Goal: Task Accomplishment & Management: Complete application form

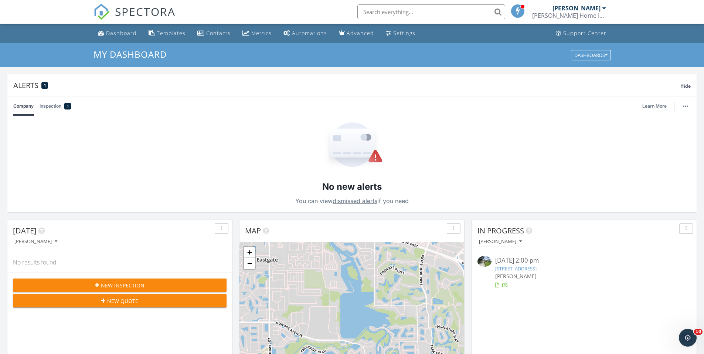
click at [83, 286] on div "New Inspection" at bounding box center [120, 285] width 202 height 8
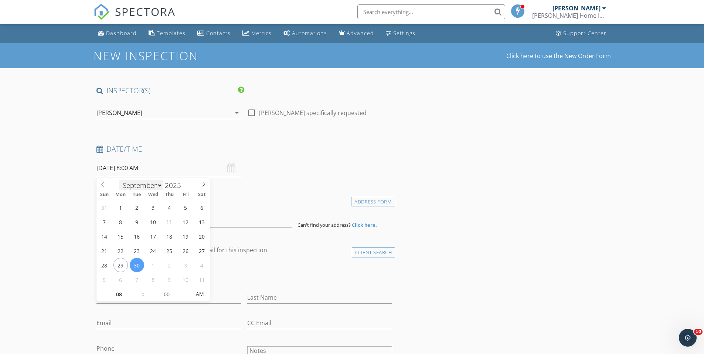
click at [121, 174] on input "09/30/2025 8:00 AM" at bounding box center [168, 168] width 145 height 18
type input "09/29/2025 8:00 AM"
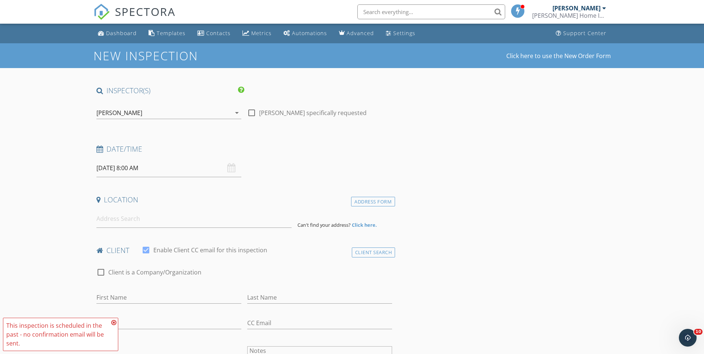
click at [136, 170] on input "09/29/2025 8:00 AM" at bounding box center [168, 168] width 145 height 18
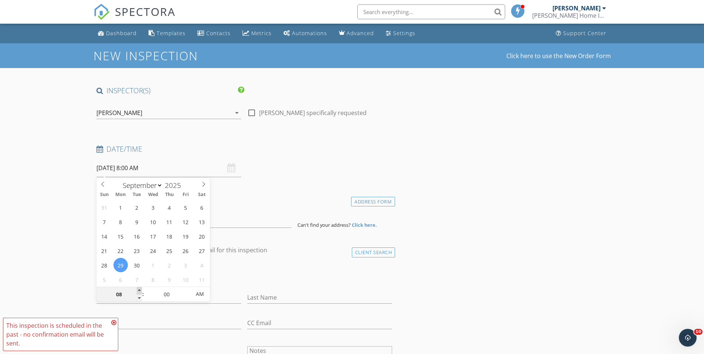
type input "09"
type input "09/29/2025 9:00 AM"
click at [138, 290] on span at bounding box center [139, 290] width 5 height 7
type input "10"
type input "09/29/2025 10:00 AM"
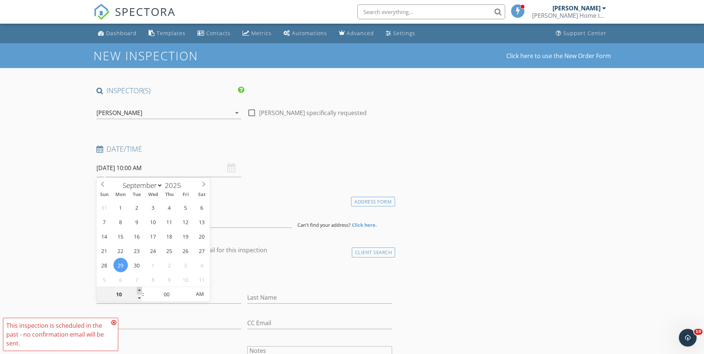
click at [138, 290] on span at bounding box center [139, 290] width 5 height 7
type input "11"
type input "09/29/2025 11:00 AM"
click at [138, 290] on span at bounding box center [139, 290] width 5 height 7
type input "12"
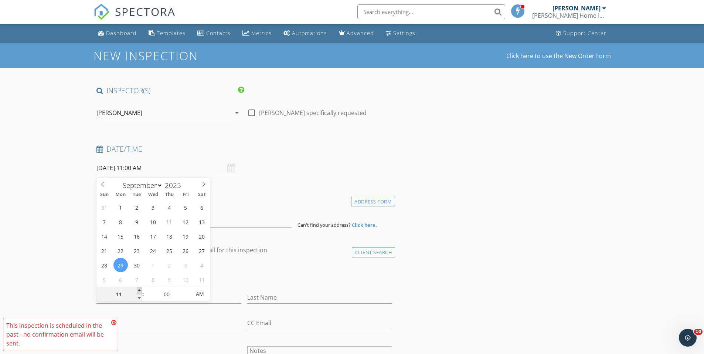
type input "09/29/2025 12:00 PM"
click at [138, 290] on span at bounding box center [139, 290] width 5 height 7
type input "01"
type input "09/29/2025 1:00 PM"
click at [138, 290] on span at bounding box center [139, 290] width 5 height 7
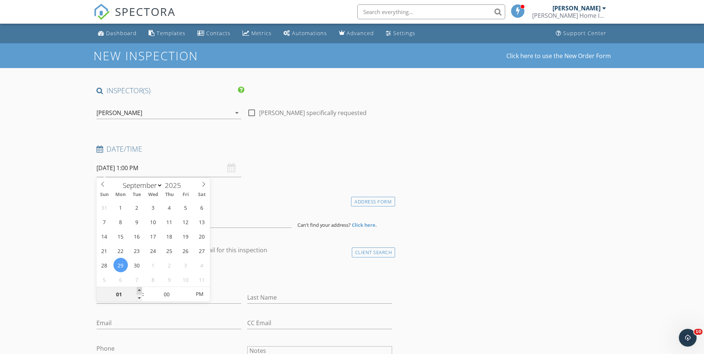
type input "02"
type input "[DATE] 2:00 PM"
click at [138, 290] on span at bounding box center [139, 290] width 5 height 7
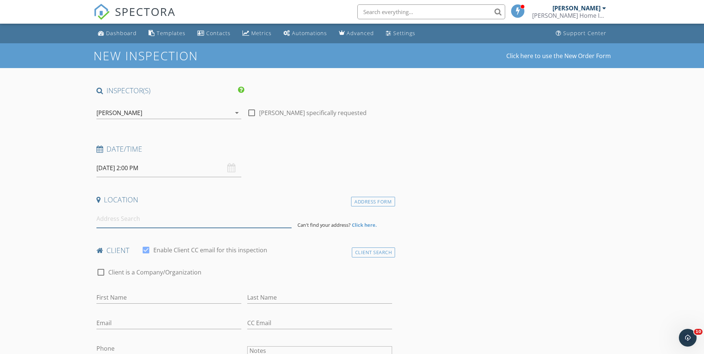
click at [119, 223] on input at bounding box center [193, 219] width 195 height 18
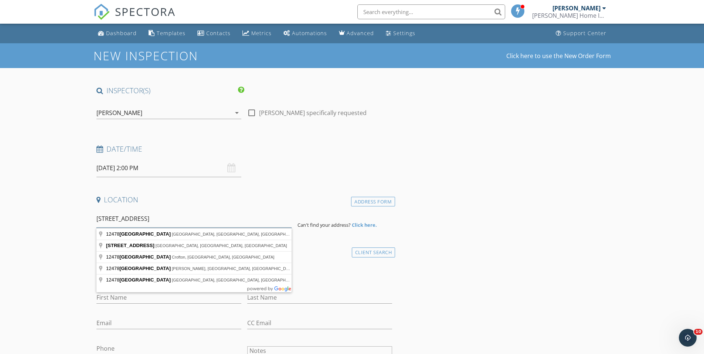
drag, startPoint x: 170, startPoint y: 223, endPoint x: 94, endPoint y: 228, distance: 76.0
click at [172, 218] on input "12478 amber creek circle" at bounding box center [193, 219] width 195 height 18
type input "12478 amber creek cir"
click at [372, 205] on div "Address Form" at bounding box center [373, 202] width 44 height 10
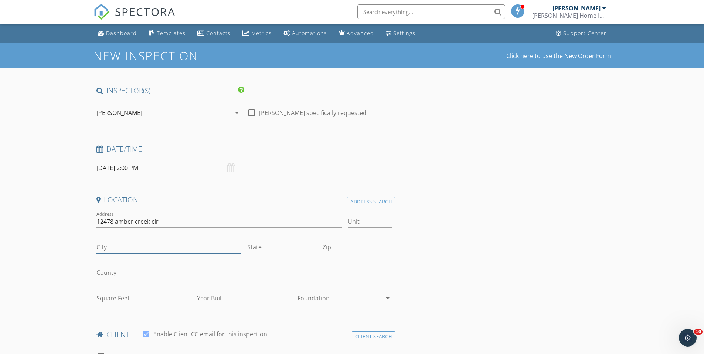
click at [133, 246] on input "City" at bounding box center [168, 247] width 145 height 12
click at [99, 250] on input "City" at bounding box center [168, 247] width 145 height 12
type input "[GEOGRAPHIC_DATA]"
type input "fl"
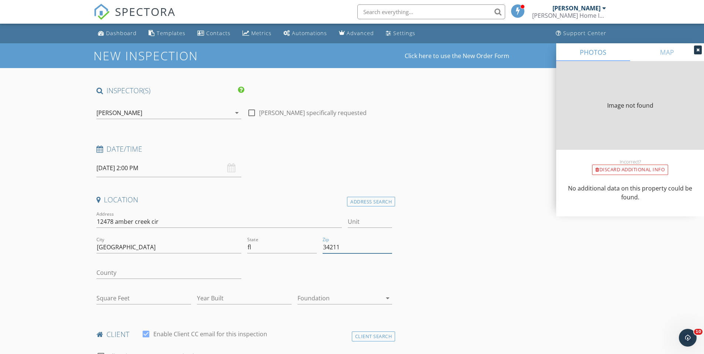
type input "34211"
click at [123, 276] on input "County" at bounding box center [168, 273] width 145 height 12
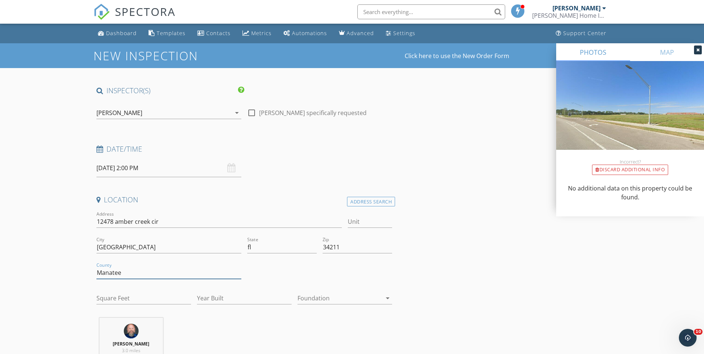
type input "Manatee"
click at [131, 303] on input "Square Feet" at bounding box center [143, 298] width 95 height 12
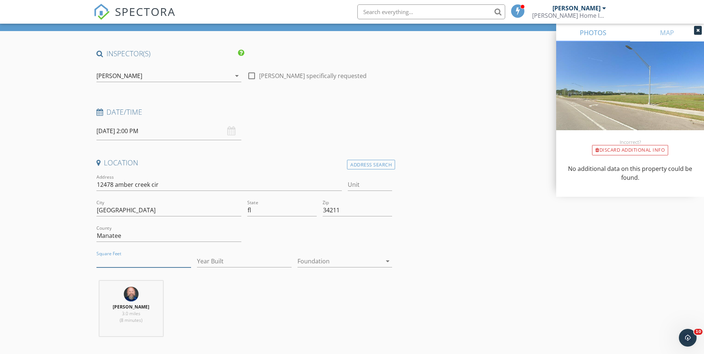
scroll to position [74, 0]
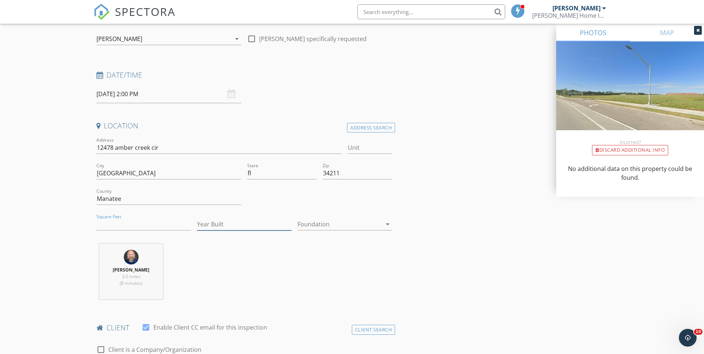
click at [210, 230] on input "Year Built" at bounding box center [244, 224] width 95 height 12
click at [211, 228] on input "Year Built" at bounding box center [244, 224] width 95 height 12
click at [321, 227] on div at bounding box center [340, 224] width 84 height 12
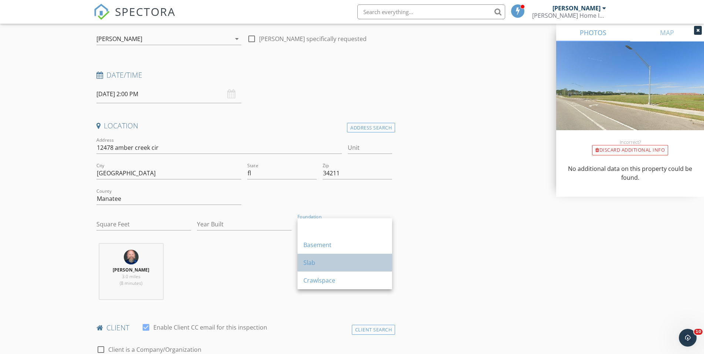
click at [319, 261] on div "Slab" at bounding box center [345, 262] width 83 height 9
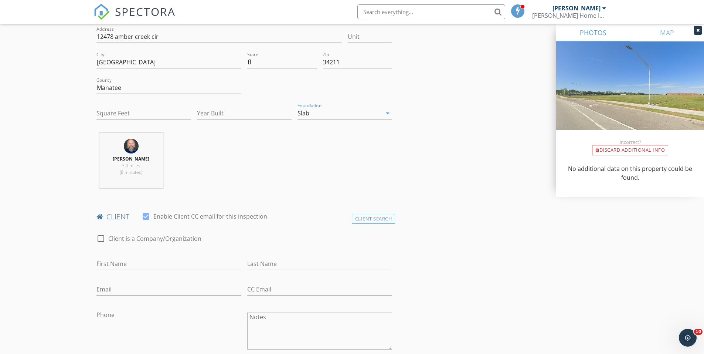
scroll to position [222, 0]
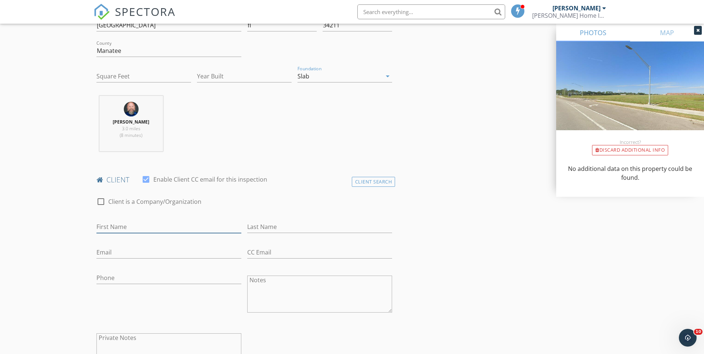
click at [219, 231] on input "First Name" at bounding box center [168, 227] width 145 height 12
type input "[PERSON_NAME]"
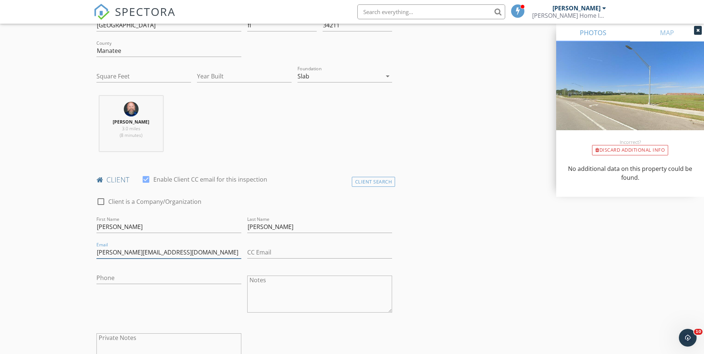
type input "[PERSON_NAME][EMAIL_ADDRESS][DOMAIN_NAME]"
type input "[PHONE_NUMBER]"
click at [186, 294] on div "Phone 941-685-9787" at bounding box center [169, 295] width 151 height 58
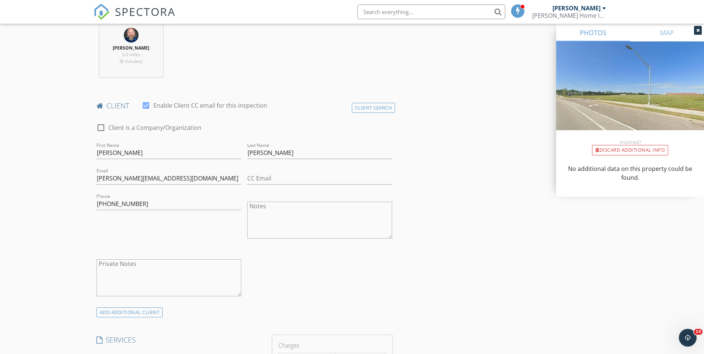
scroll to position [370, 0]
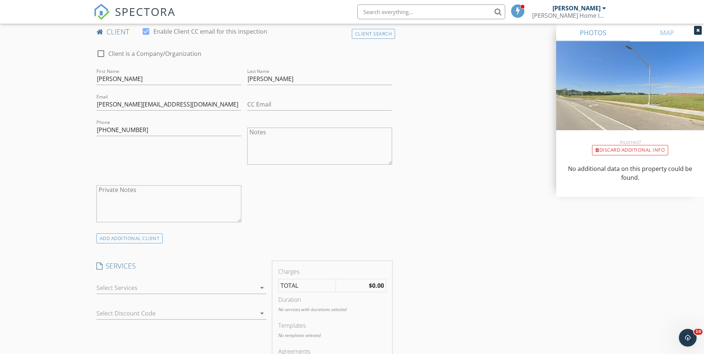
click at [183, 290] on div at bounding box center [176, 288] width 160 height 12
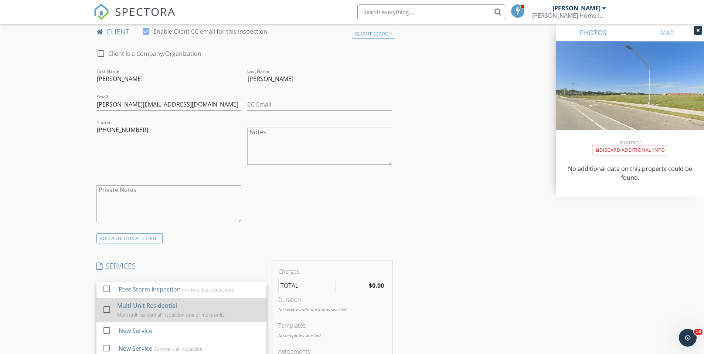
scroll to position [444, 0]
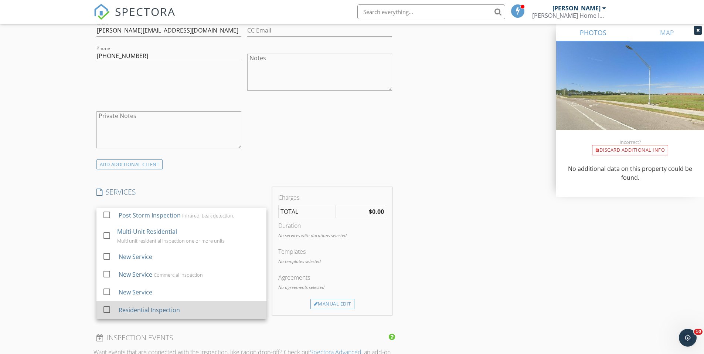
click at [122, 306] on div "Residential Inspection" at bounding box center [148, 309] width 61 height 9
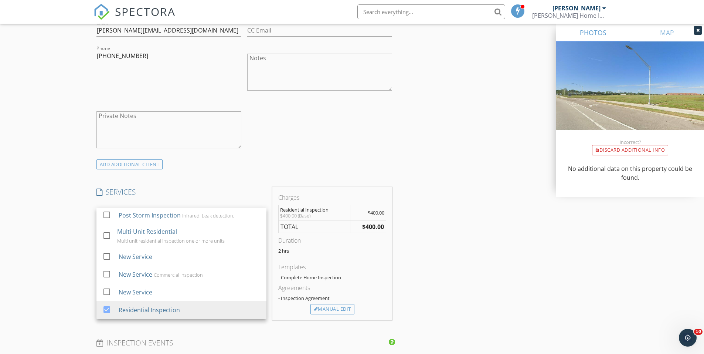
click at [62, 251] on div "New Inspection Click here to use the New Order Form INSPECTOR(S) check_box Eric…" at bounding box center [352, 267] width 704 height 1335
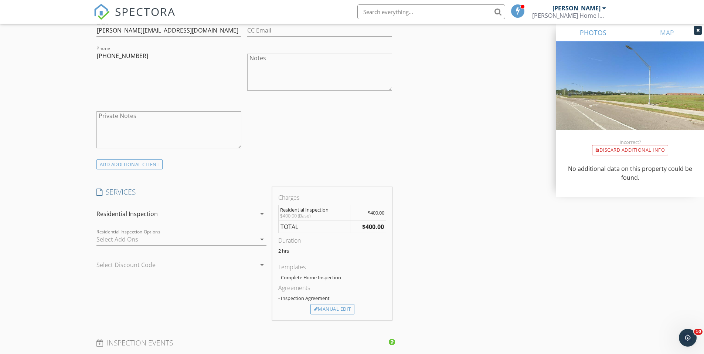
click at [111, 238] on div at bounding box center [176, 239] width 160 height 12
click at [73, 241] on div "New Inspection Click here to use the New Order Form INSPECTOR(S) check_box Eric…" at bounding box center [352, 267] width 704 height 1335
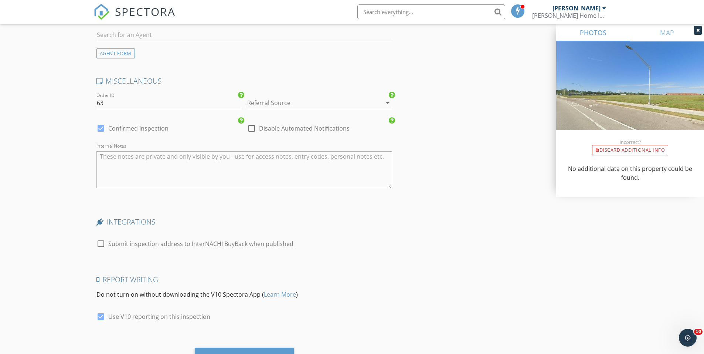
scroll to position [1025, 0]
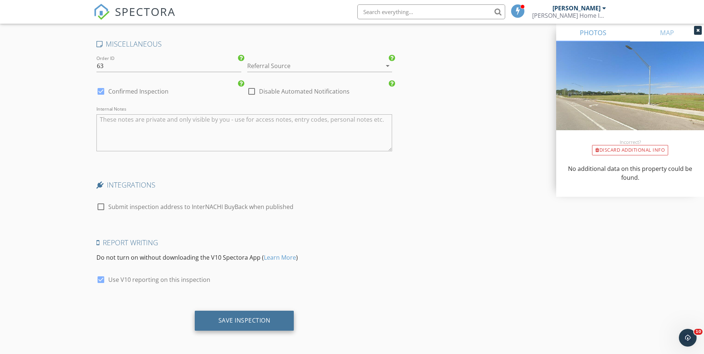
click at [266, 316] on div "Save Inspection" at bounding box center [244, 319] width 52 height 7
